Goal: Task Accomplishment & Management: Use online tool/utility

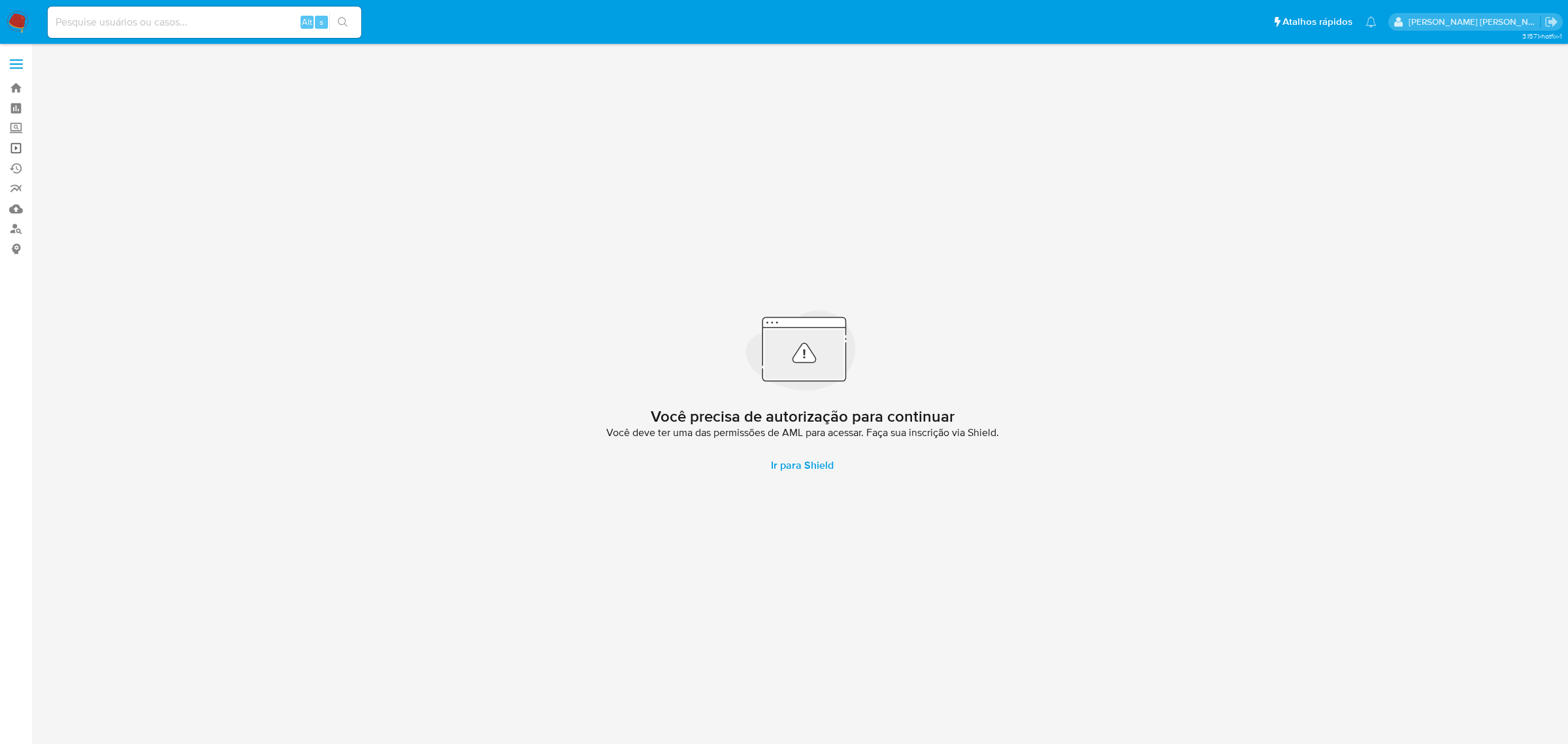
click at [18, 147] on link "Operações em massa" at bounding box center [78, 148] width 156 height 21
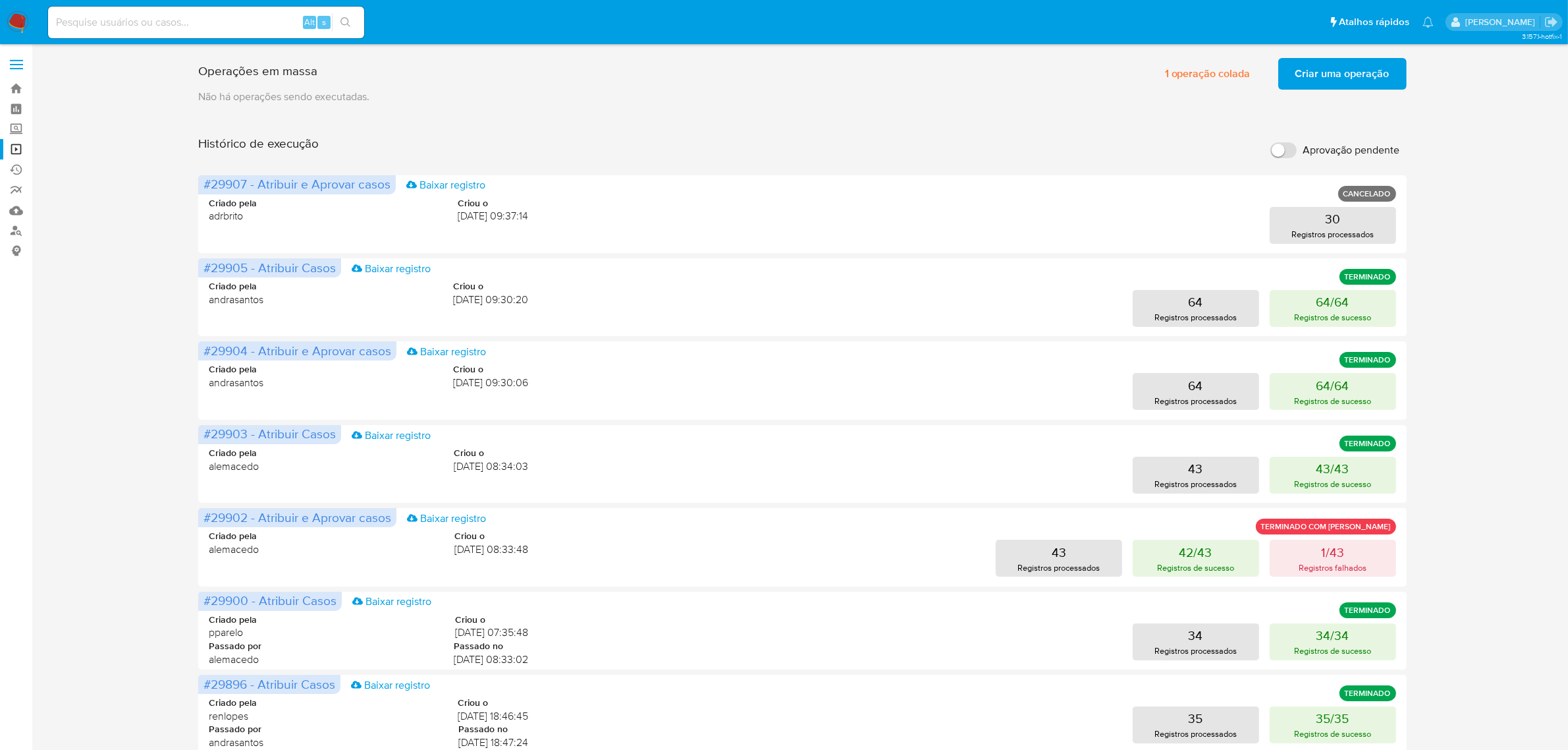
click at [1354, 63] on span "Criar uma operação" at bounding box center [1342, 74] width 94 height 29
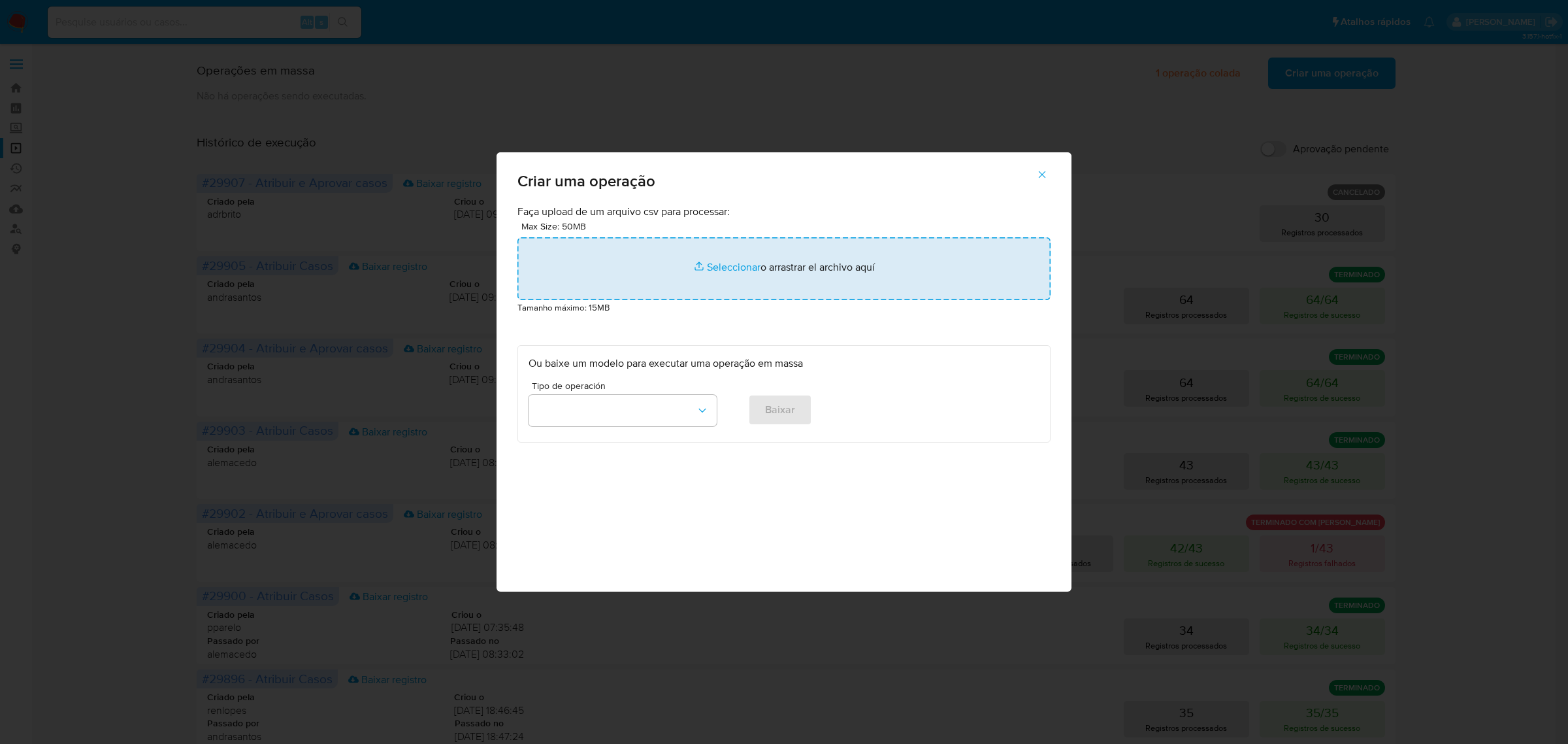
click at [737, 276] on input "file" at bounding box center [784, 268] width 533 height 63
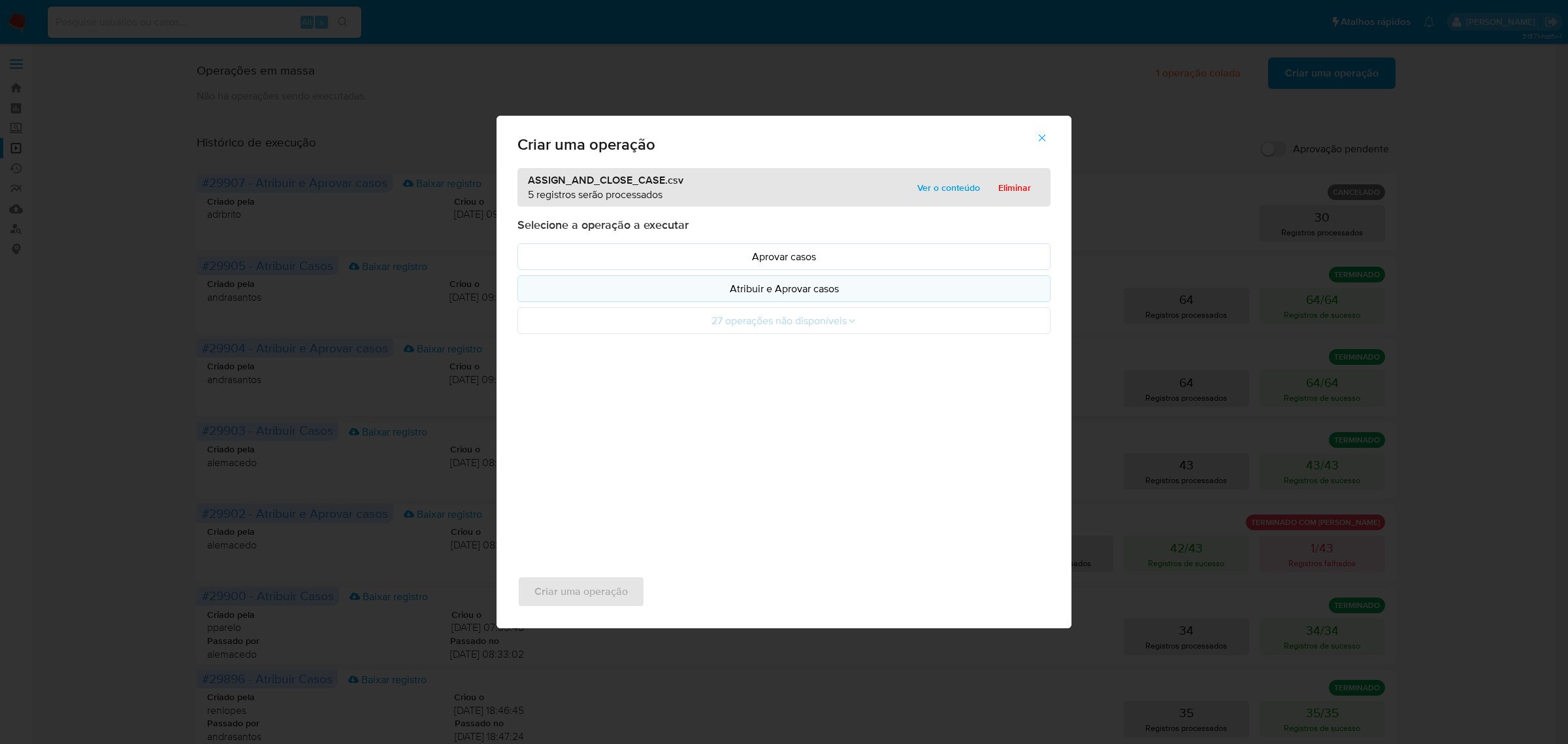
drag, startPoint x: 737, startPoint y: 276, endPoint x: 724, endPoint y: 291, distance: 19.8
click at [724, 291] on p "Atribuir e Aprovar casos" at bounding box center [784, 288] width 511 height 15
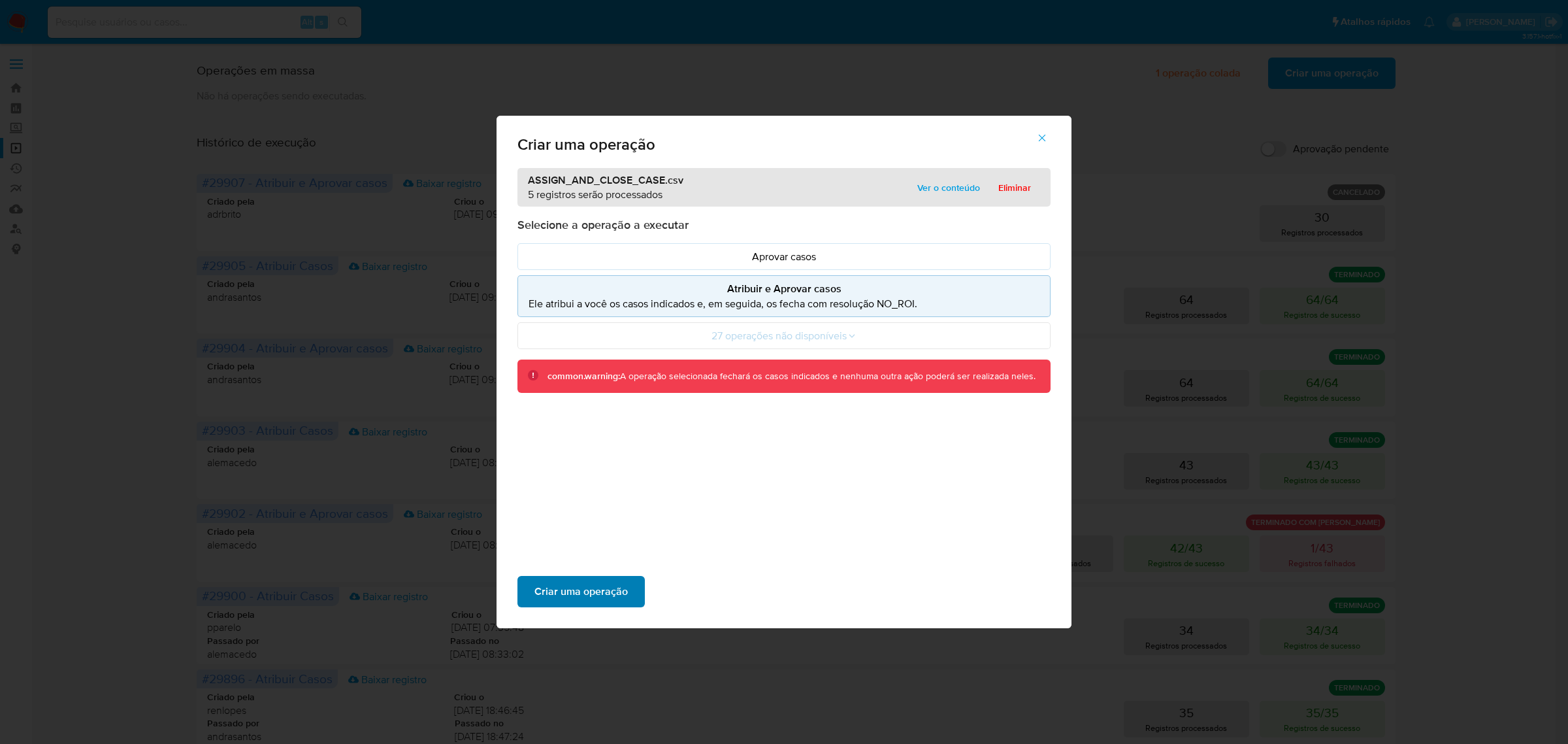
click at [601, 588] on span "Criar uma operação" at bounding box center [581, 592] width 94 height 29
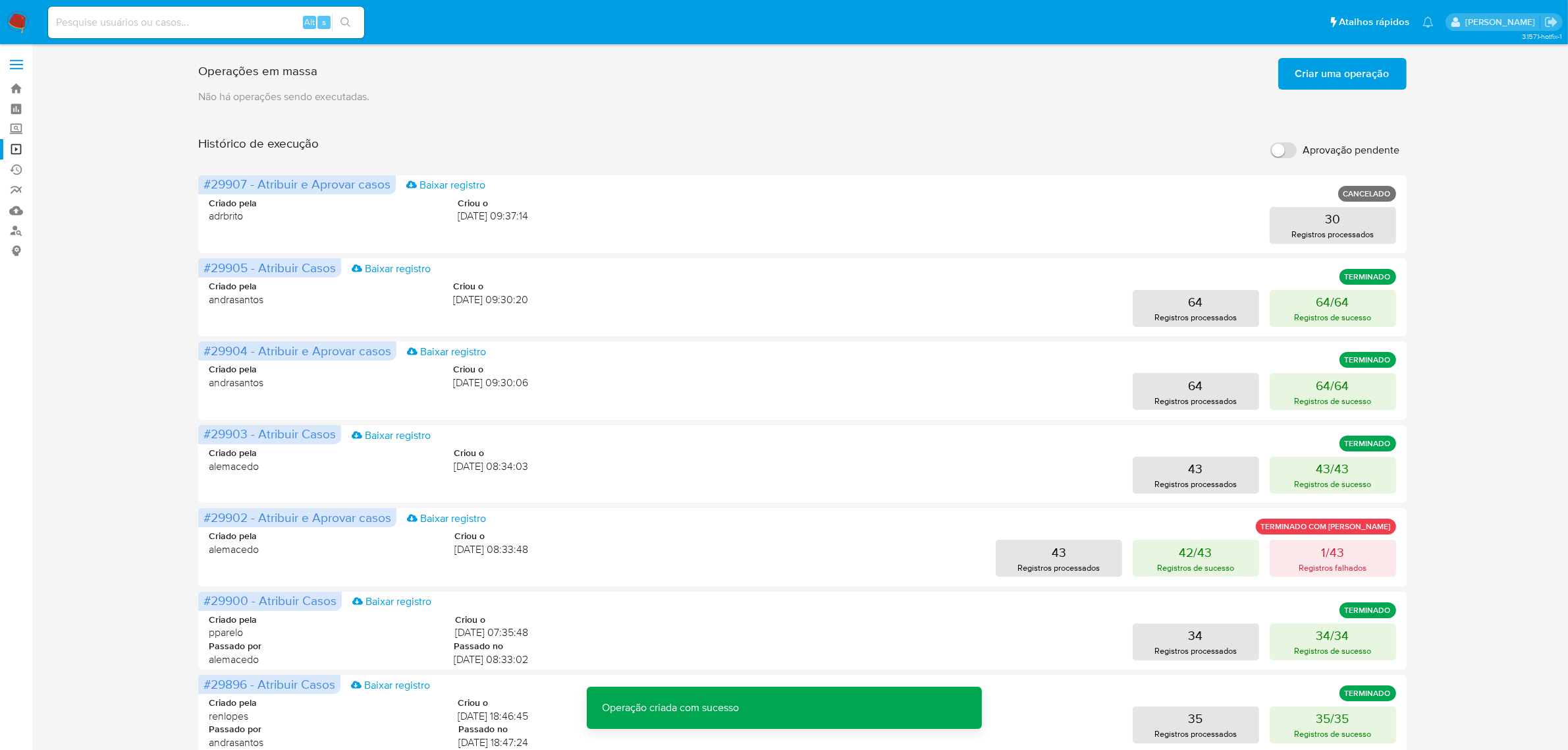
click at [1342, 86] on span "Criar uma operação" at bounding box center [1342, 74] width 94 height 29
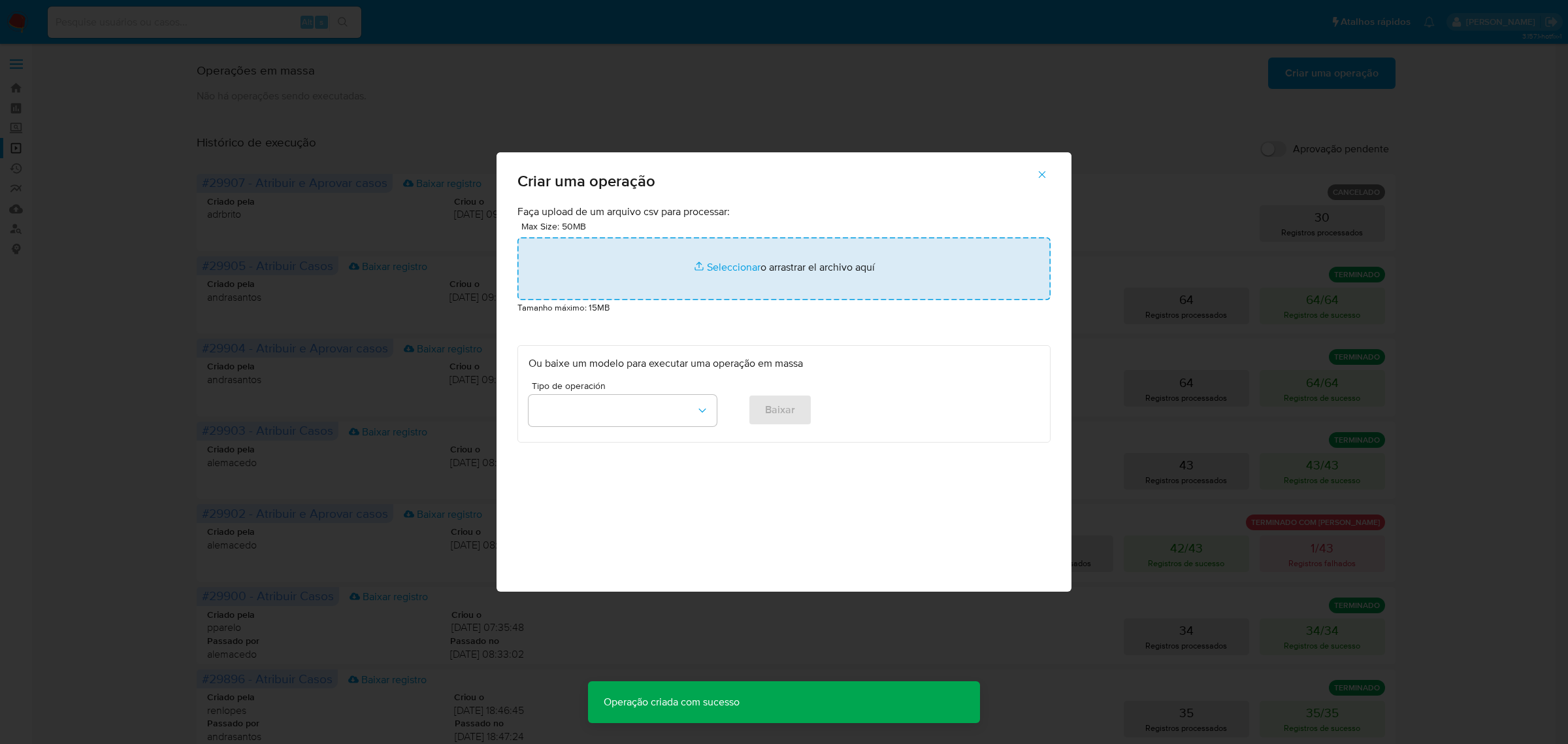
click at [733, 268] on input "file" at bounding box center [784, 268] width 533 height 63
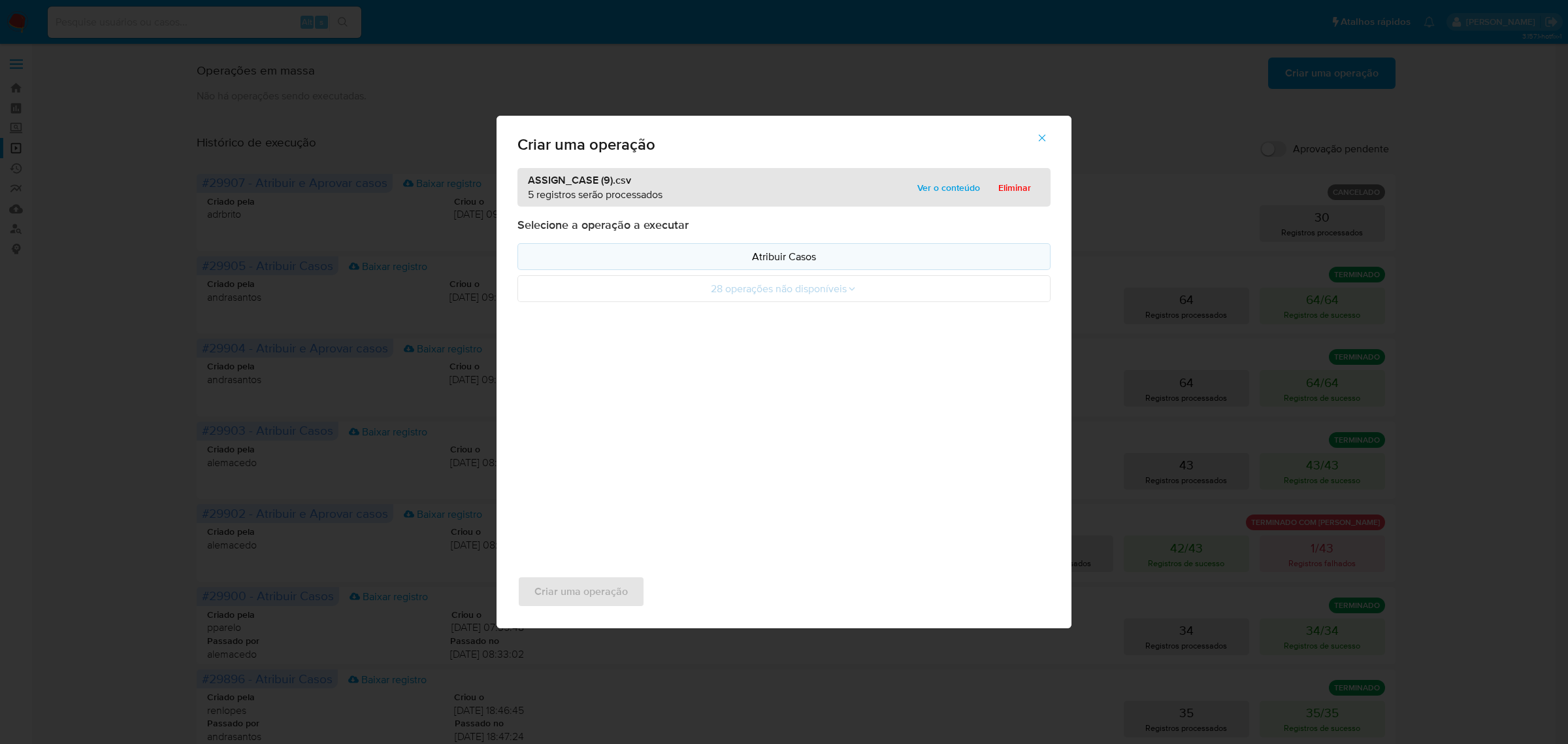
drag, startPoint x: 733, startPoint y: 268, endPoint x: 782, endPoint y: 257, distance: 50.2
click at [782, 257] on p "Atribuir Casos" at bounding box center [784, 256] width 511 height 15
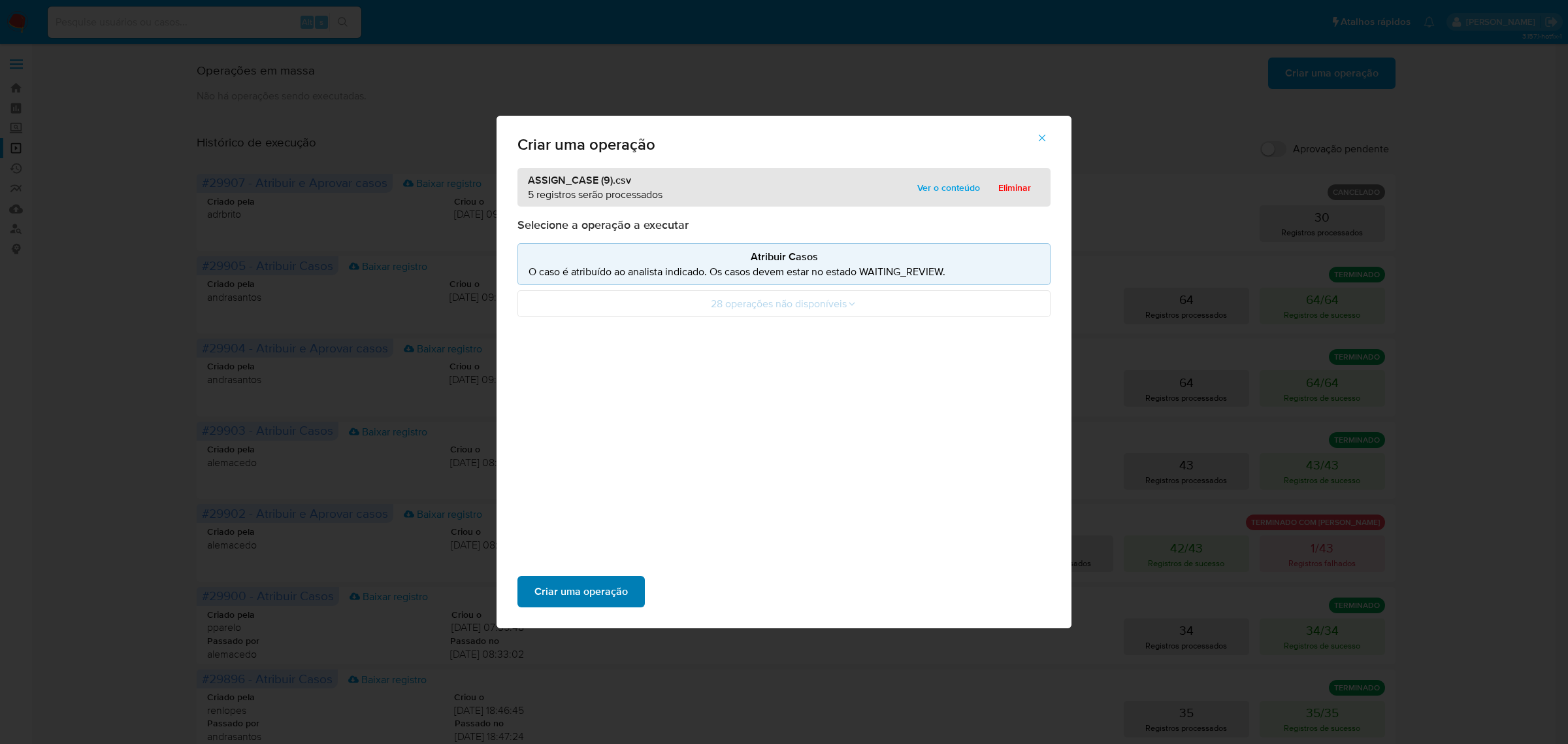
click at [589, 603] on span "Criar uma operação" at bounding box center [581, 592] width 94 height 29
